Goal: Check status

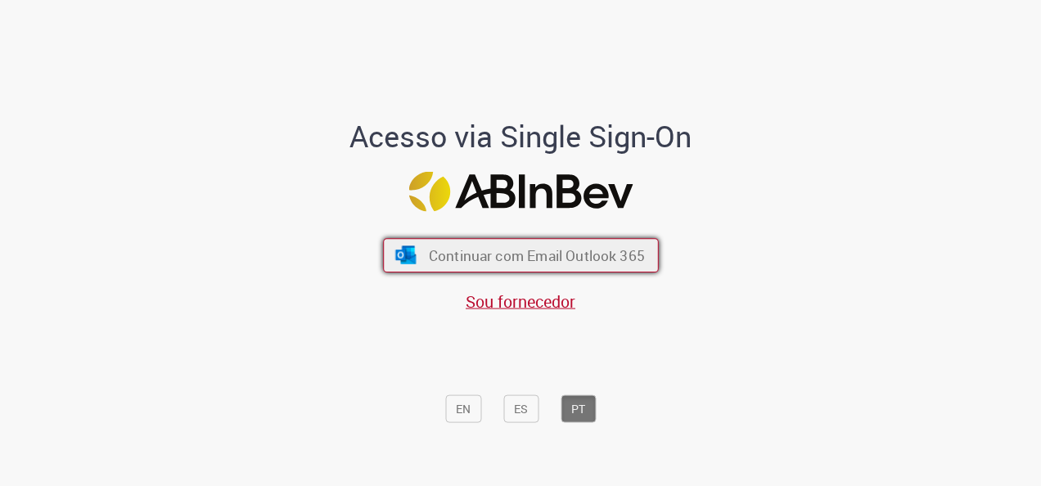
click at [575, 262] on span "Continuar com Email Outlook 365" at bounding box center [536, 255] width 216 height 19
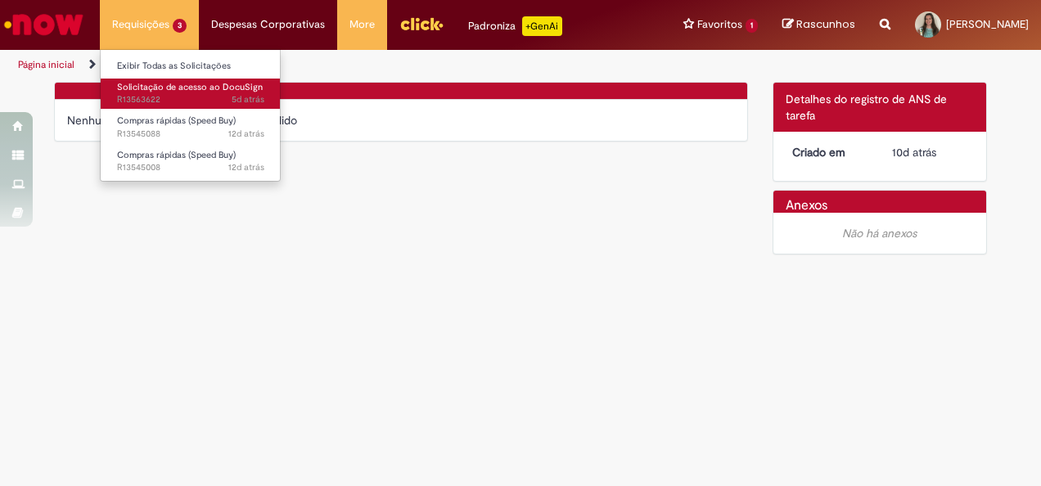
click at [193, 91] on span "Solicitação de acesso ao DocuSign" at bounding box center [190, 87] width 146 height 12
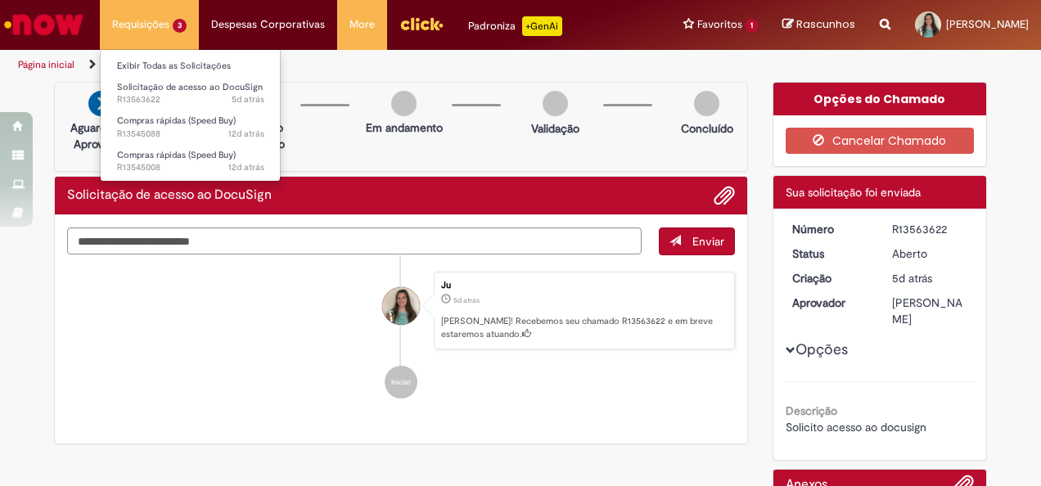
click at [146, 37] on li "Requisições 3 Exibir Todas as Solicitações Solicitação de acesso ao DocuSign 5d…" at bounding box center [149, 24] width 99 height 49
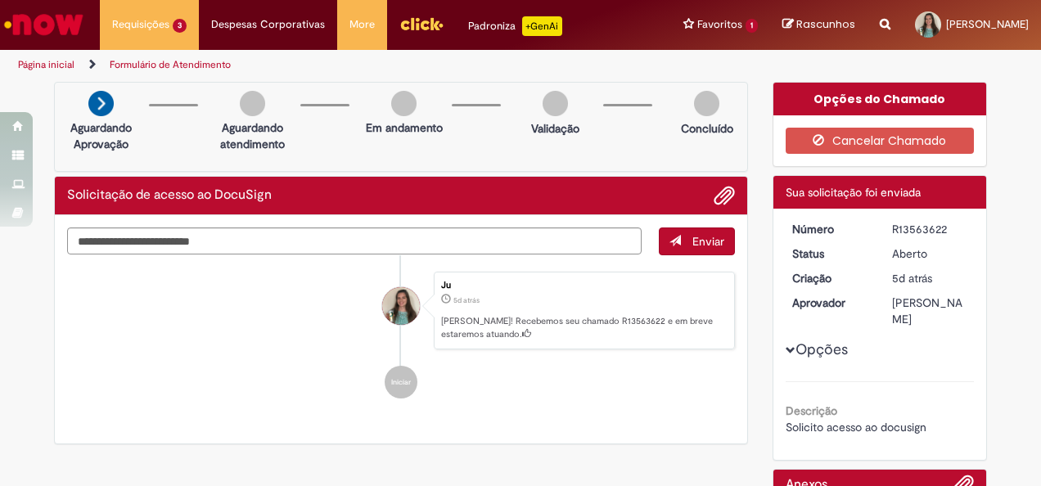
click at [263, 327] on li "Ju 5d atrás 5 dias atrás Ola! Recebemos seu chamado R13563622 e em breve estare…" at bounding box center [401, 311] width 668 height 79
